Goal: Navigation & Orientation: Find specific page/section

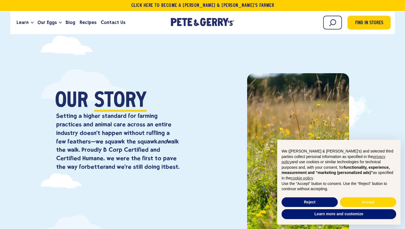
click at [357, 63] on div "Our Story Setting a higher standard for farming practices and animal care acros…" at bounding box center [202, 148] width 405 height 205
click at [359, 45] on section "Our Story Setting a higher standard for farming practices and animal care acros…" at bounding box center [202, 131] width 405 height 239
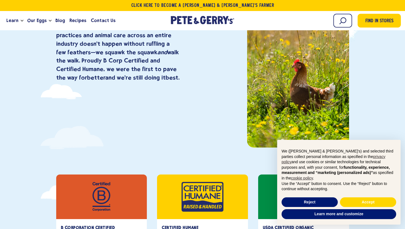
scroll to position [99, 0]
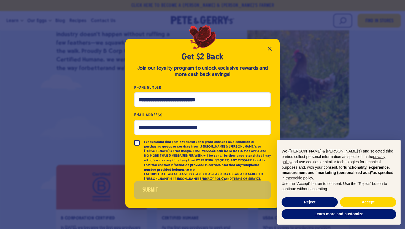
click at [268, 51] on icon "Close popup" at bounding box center [270, 48] width 7 height 7
